Goal: Task Accomplishment & Management: Complete application form

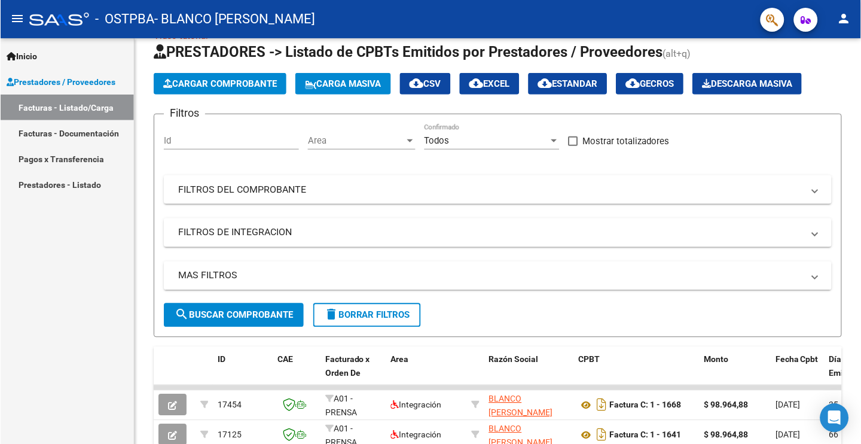
scroll to position [4, 0]
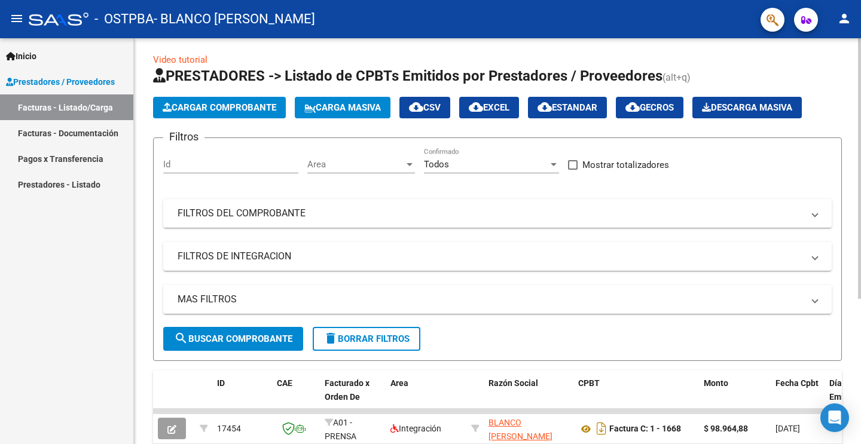
click at [283, 109] on button "Cargar Comprobante" at bounding box center [219, 108] width 133 height 22
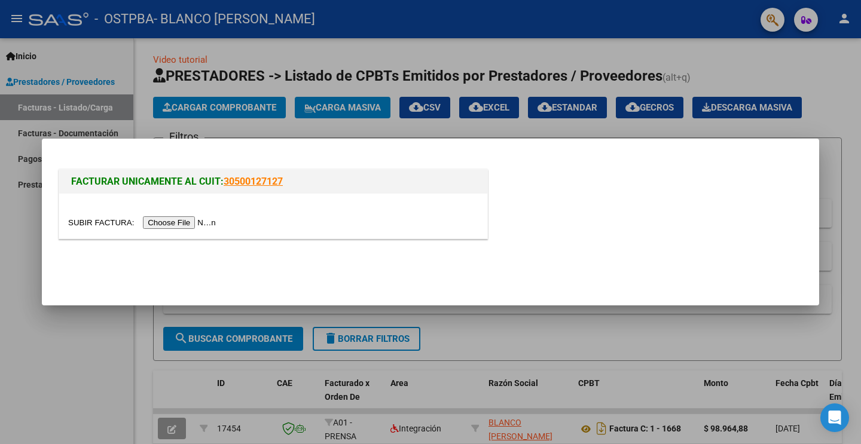
click at [194, 224] on input "file" at bounding box center [143, 222] width 151 height 13
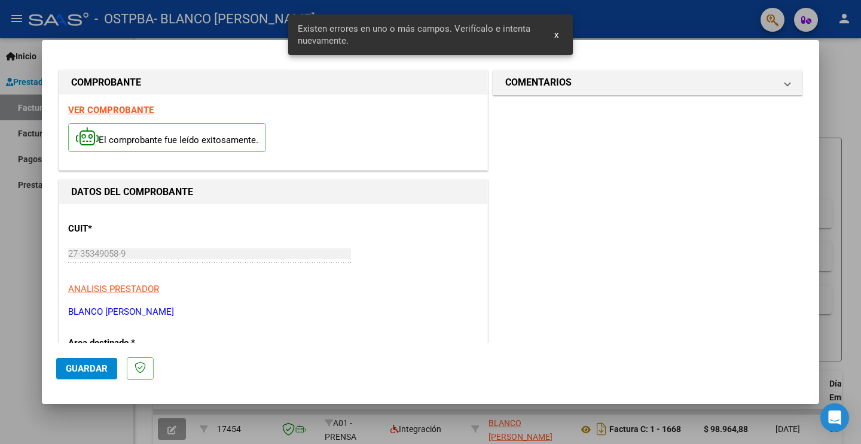
scroll to position [248, 0]
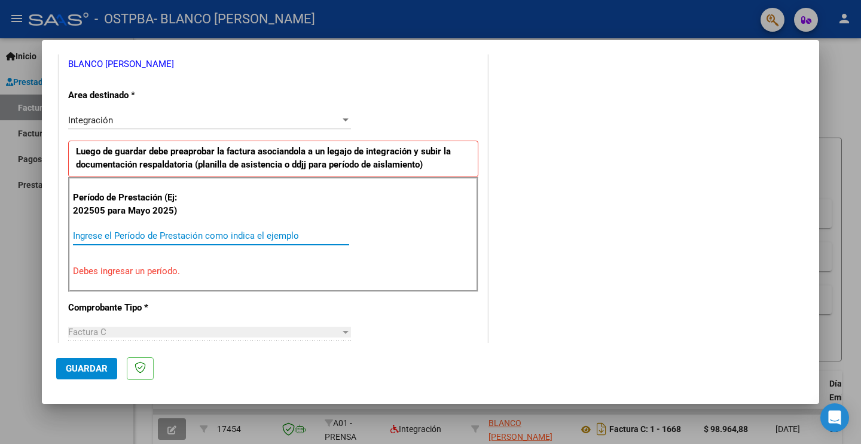
click at [157, 231] on input "Ingrese el Período de Prestación como indica el ejemplo" at bounding box center [211, 235] width 276 height 11
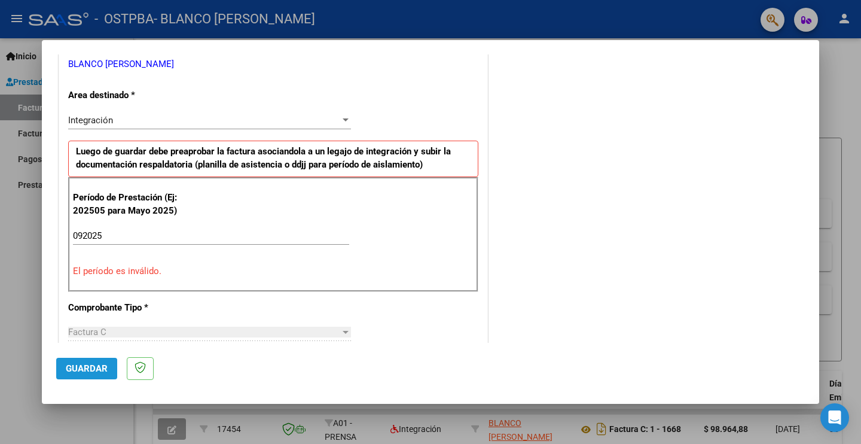
click at [80, 375] on button "Guardar" at bounding box center [86, 369] width 61 height 22
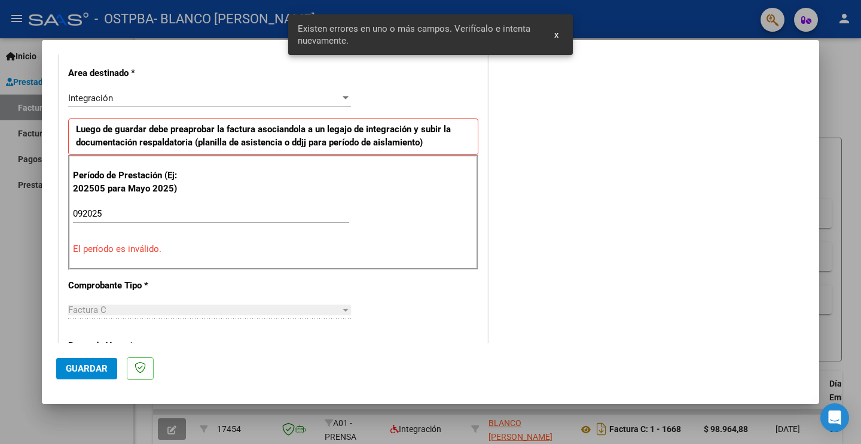
scroll to position [0, 0]
click at [261, 204] on div "092025 Ingrese el Período de Prestación como indica el ejemplo" at bounding box center [211, 213] width 276 height 18
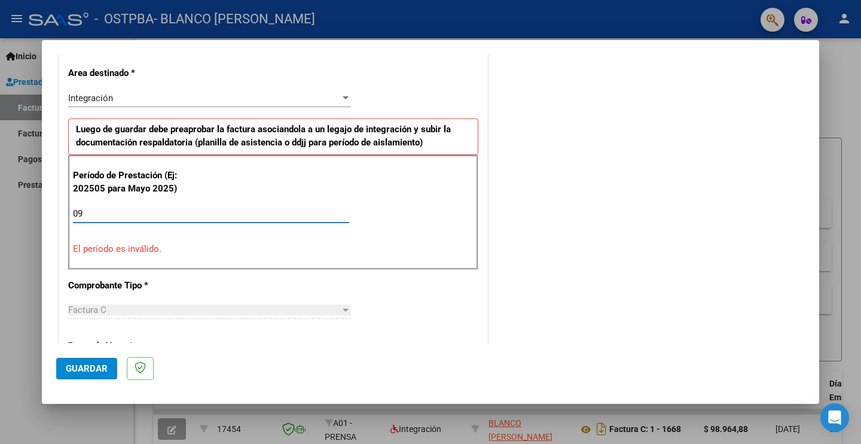
type input "0"
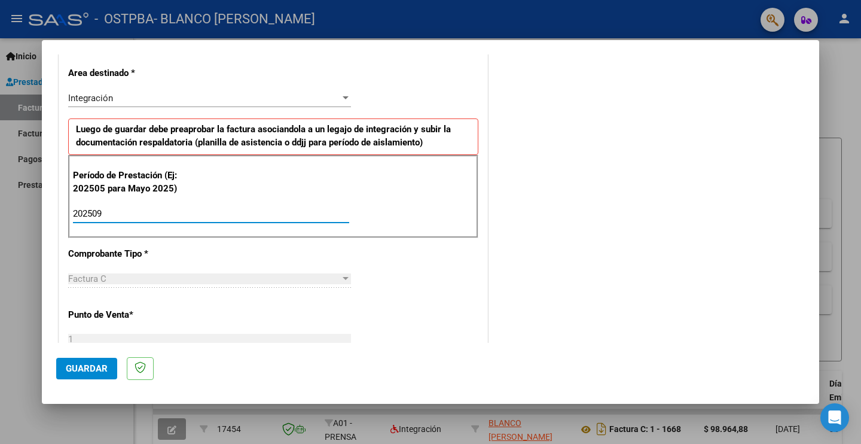
type input "202509"
click at [79, 375] on button "Guardar" at bounding box center [86, 369] width 61 height 22
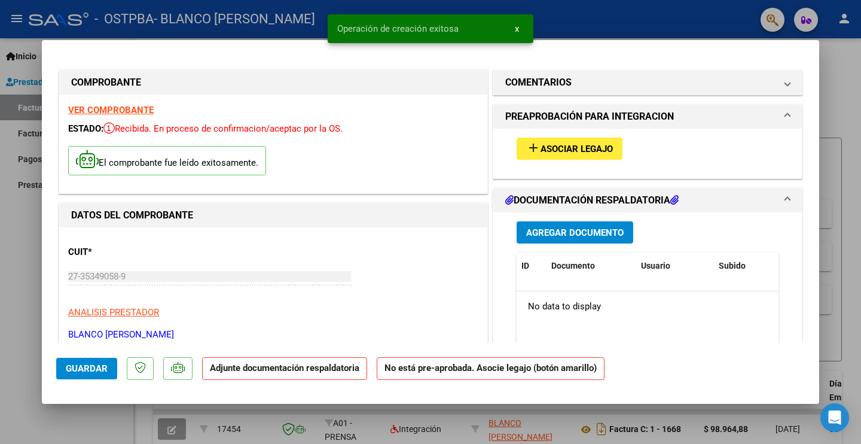
click at [572, 148] on span "Asociar Legajo" at bounding box center [577, 148] width 72 height 11
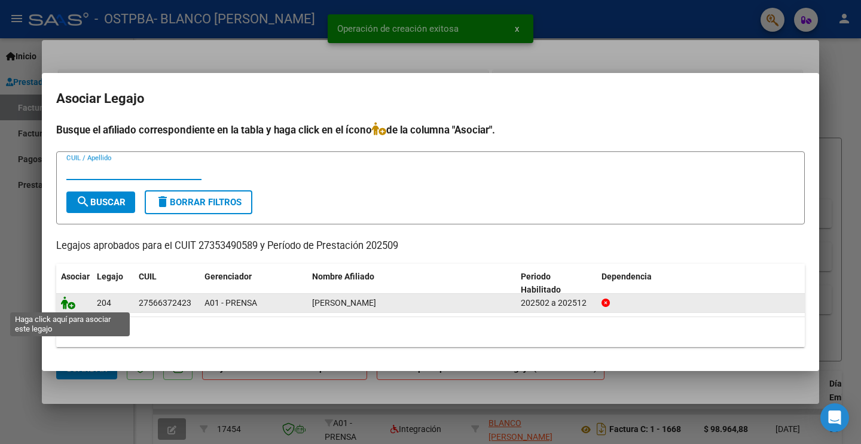
click at [71, 306] on icon at bounding box center [68, 302] width 14 height 13
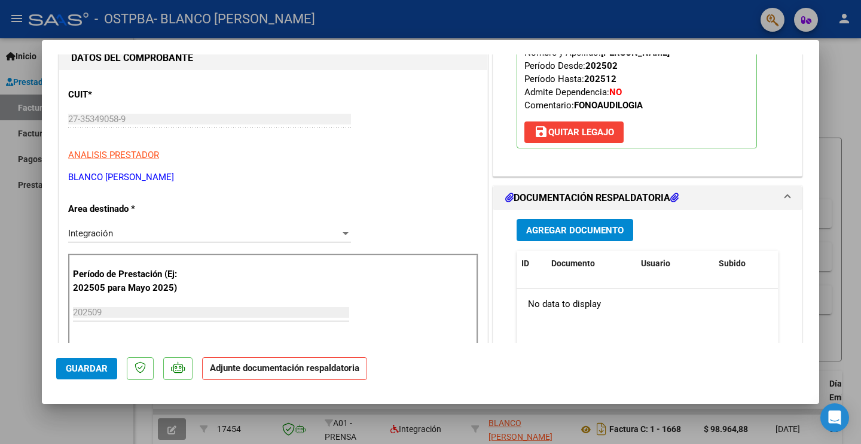
scroll to position [168, 0]
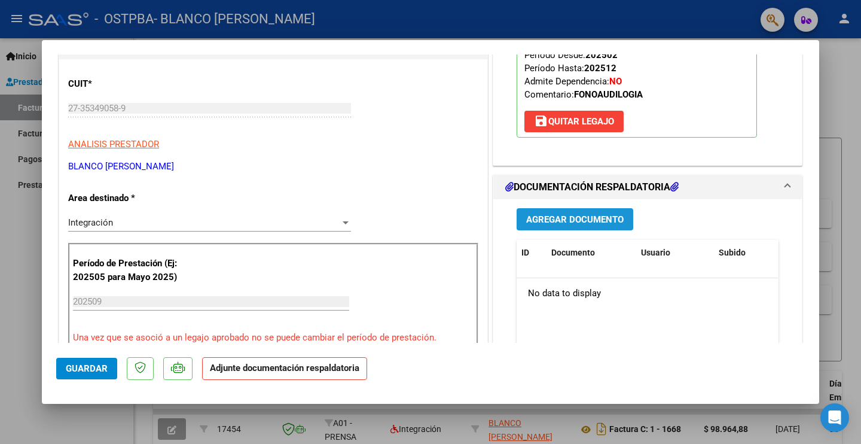
click at [567, 228] on button "Agregar Documento" at bounding box center [575, 219] width 117 height 22
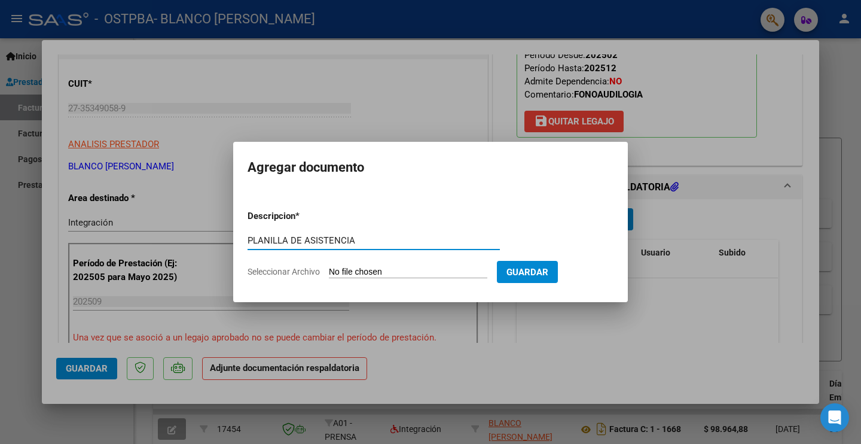
type input "PLANILLA DE ASISTENCIA"
click at [432, 274] on input "Seleccionar Archivo" at bounding box center [408, 272] width 158 height 11
type input "C:\fakepath\[PERSON_NAME] ASISTENCIA .pdf"
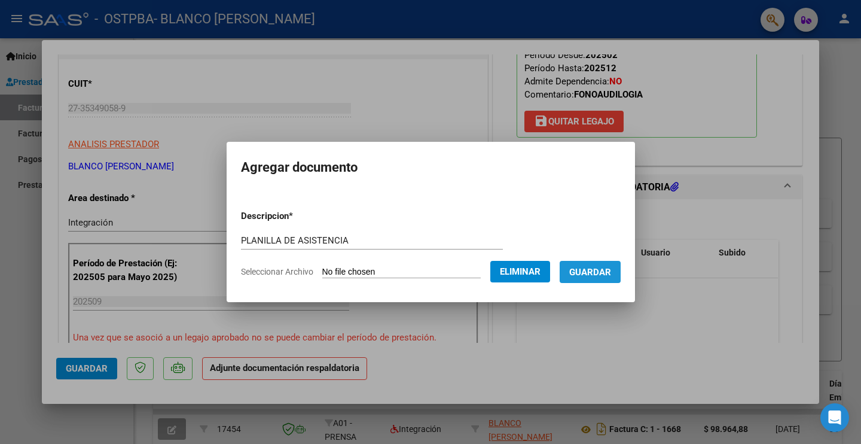
click at [611, 270] on span "Guardar" at bounding box center [590, 272] width 42 height 11
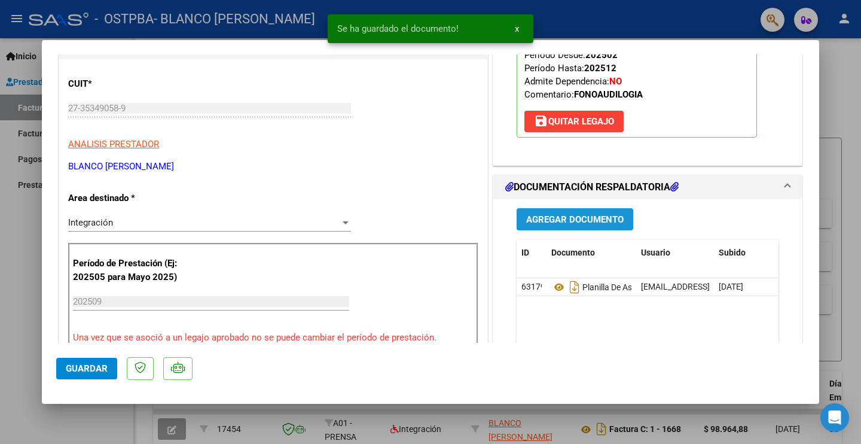
click at [606, 222] on span "Agregar Documento" at bounding box center [574, 219] width 97 height 11
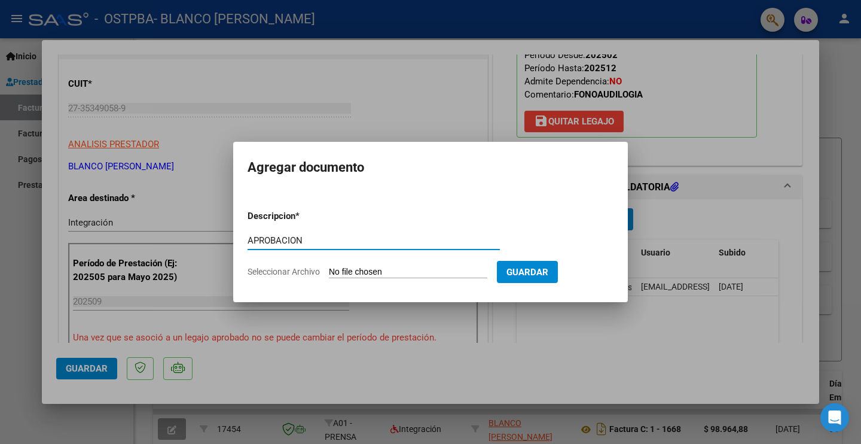
type input "APROBACION"
click at [352, 272] on input "Seleccionar Archivo" at bounding box center [408, 272] width 158 height 11
drag, startPoint x: 411, startPoint y: 234, endPoint x: 326, endPoint y: 245, distance: 85.6
click at [326, 245] on div "APROBACION Escriba aquí una descripcion" at bounding box center [374, 240] width 252 height 18
drag, startPoint x: 327, startPoint y: 245, endPoint x: 205, endPoint y: 244, distance: 122.0
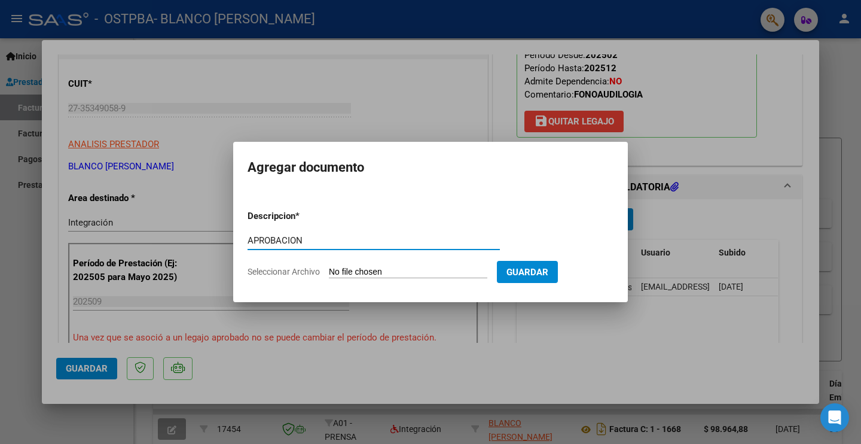
click at [205, 244] on div "COMPROBANTE VER COMPROBANTE ESTADO: Recibida. En proceso de confirmacion/acepta…" at bounding box center [430, 222] width 861 height 444
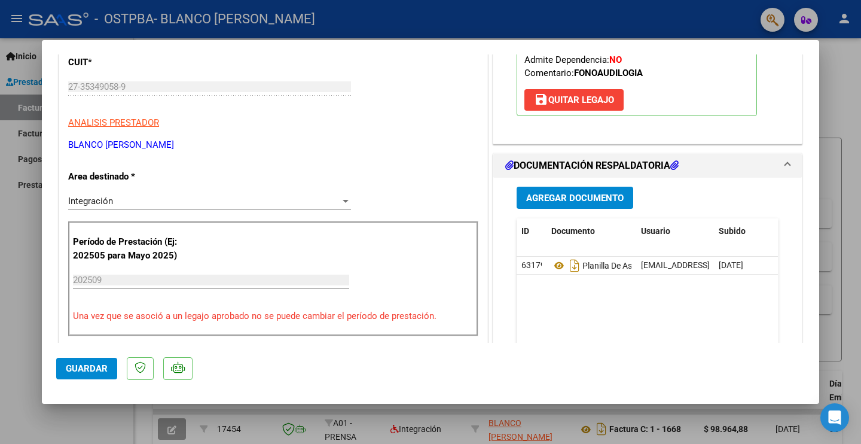
scroll to position [181, 0]
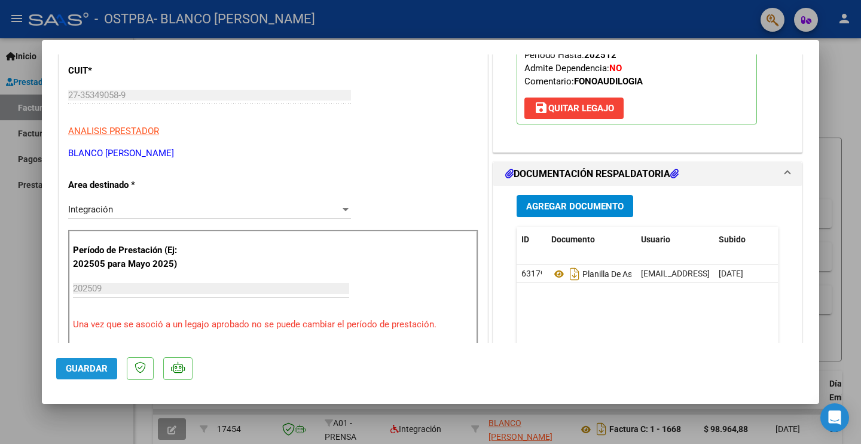
click at [96, 367] on span "Guardar" at bounding box center [87, 368] width 42 height 11
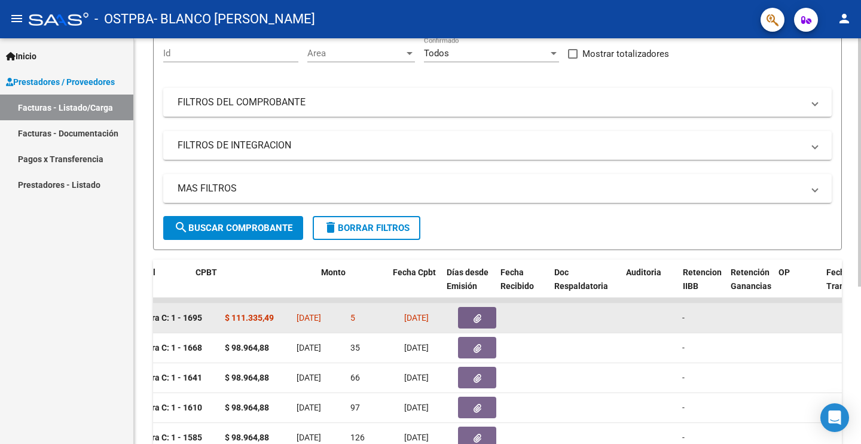
scroll to position [0, 372]
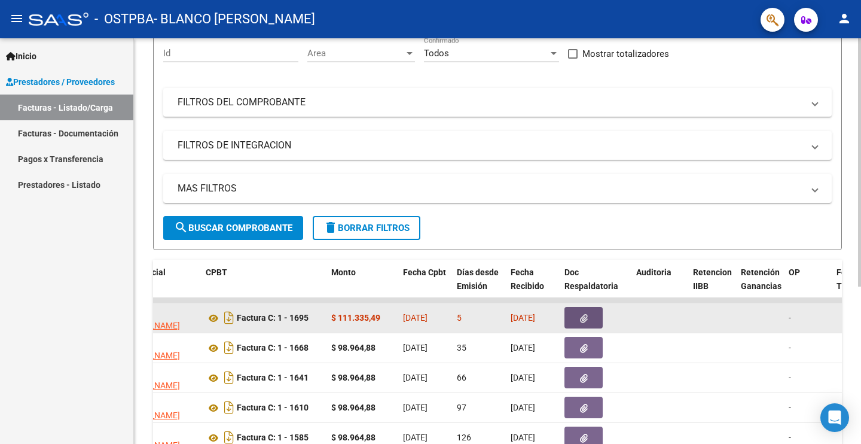
click at [569, 318] on button "button" at bounding box center [583, 318] width 38 height 22
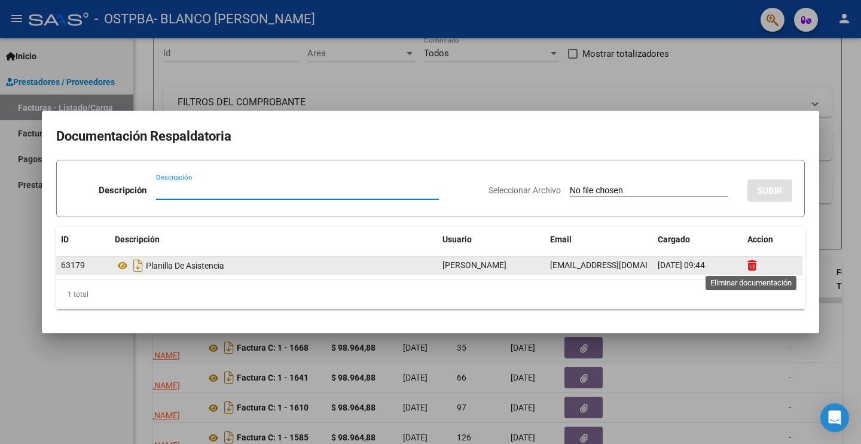
click at [749, 263] on icon at bounding box center [751, 264] width 9 height 11
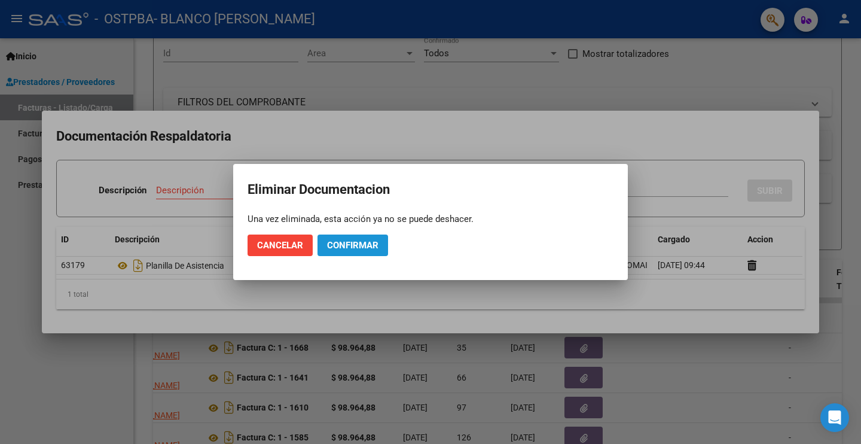
click at [348, 243] on span "Confirmar" at bounding box center [352, 245] width 51 height 11
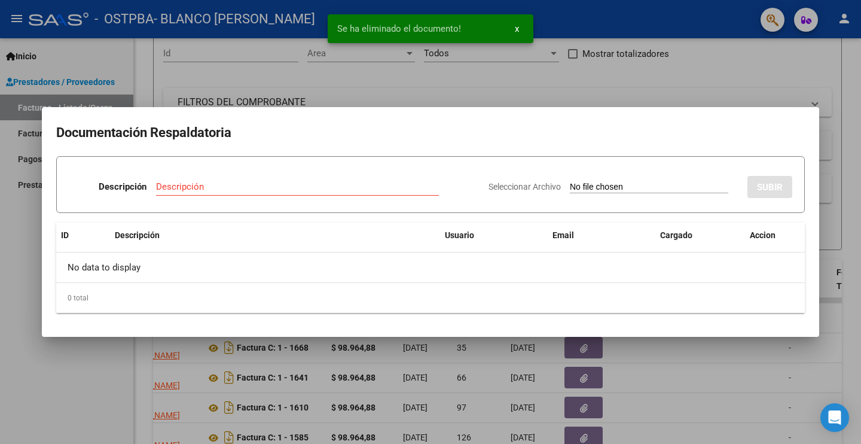
click at [368, 190] on input "Descripción" at bounding box center [297, 186] width 283 height 11
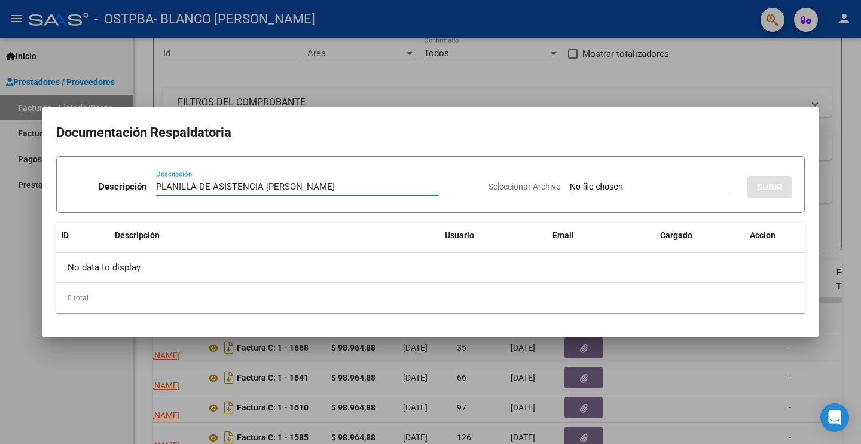
type input "PLANILLA DE ASISTENCIA [PERSON_NAME]"
click at [575, 190] on input "Seleccionar Archivo" at bounding box center [649, 187] width 158 height 11
type input "C:\fakepath\[PERSON_NAME] ASISTENCIA [DATE].pdf"
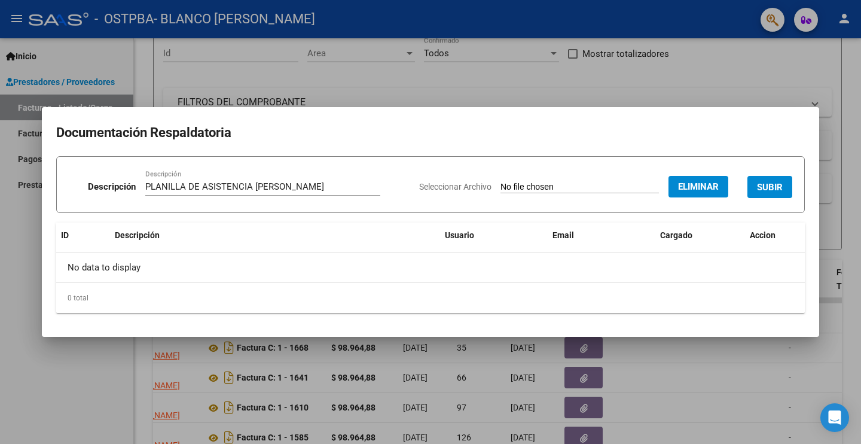
click at [753, 188] on button "SUBIR" at bounding box center [769, 187] width 45 height 22
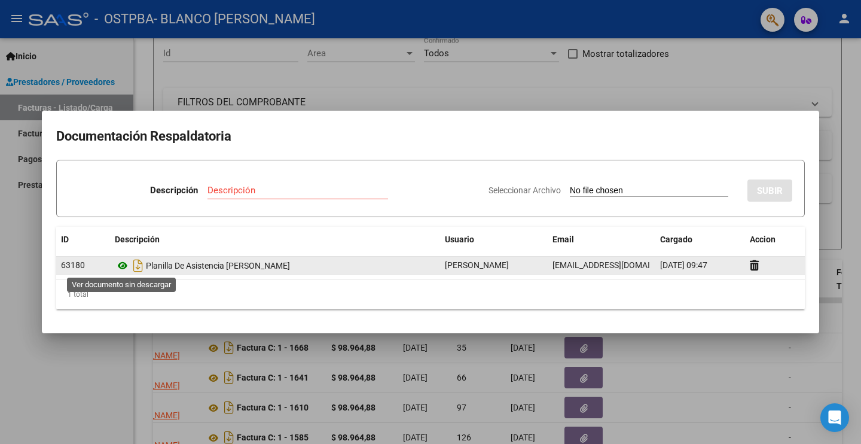
click at [124, 262] on icon at bounding box center [123, 265] width 16 height 14
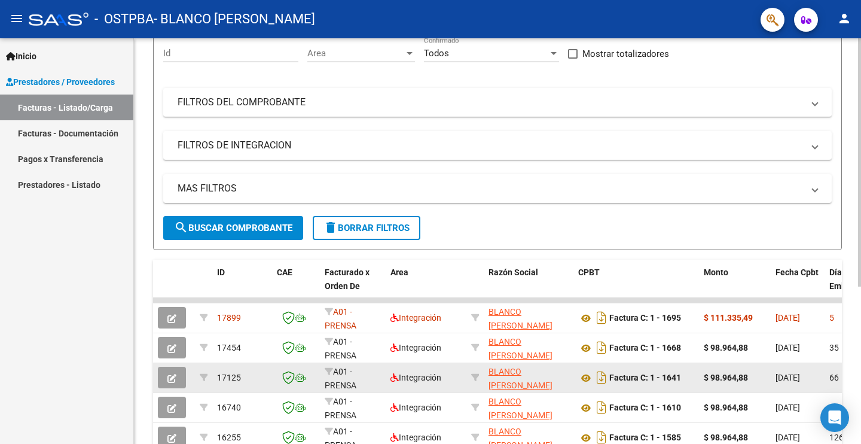
scroll to position [0, 0]
